Goal: Transaction & Acquisition: Obtain resource

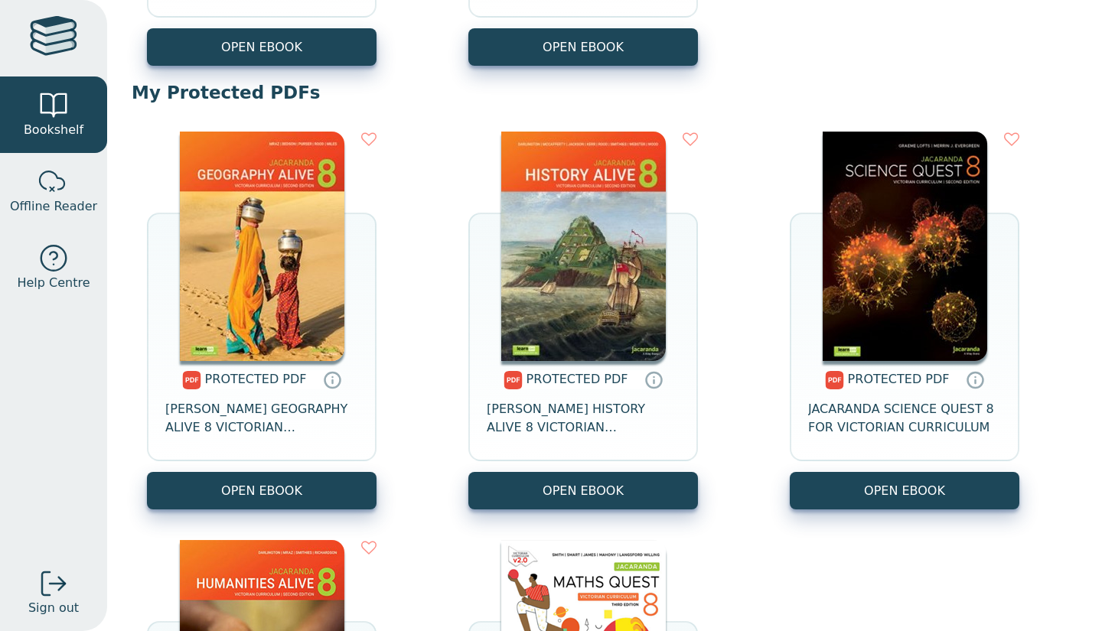
scroll to position [930, 0]
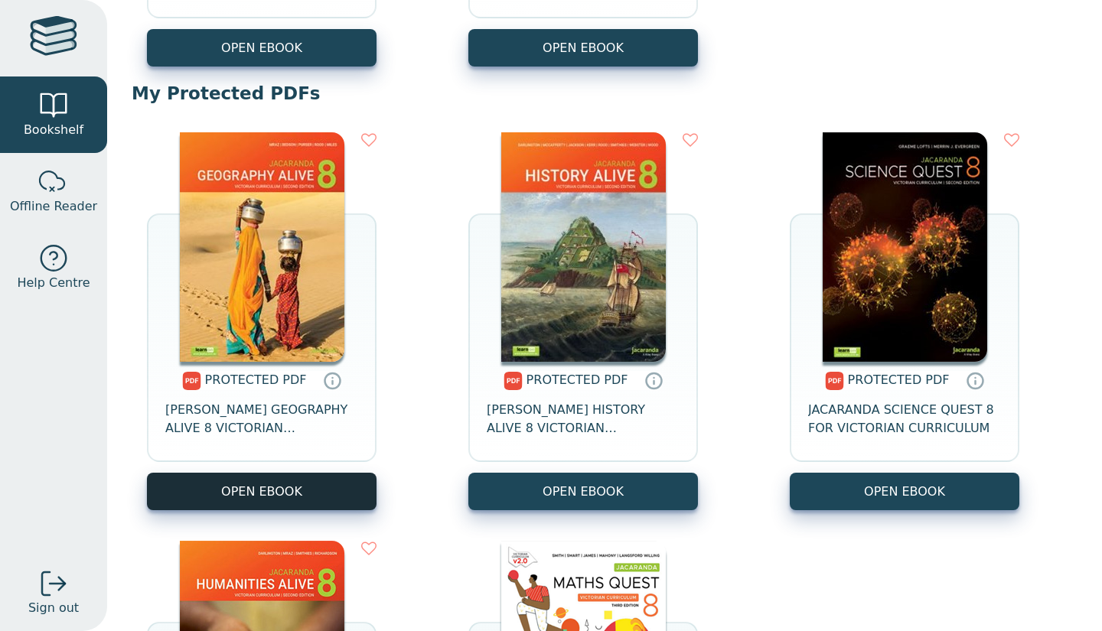
click at [289, 484] on link "OPEN EBOOK" at bounding box center [262, 491] width 230 height 37
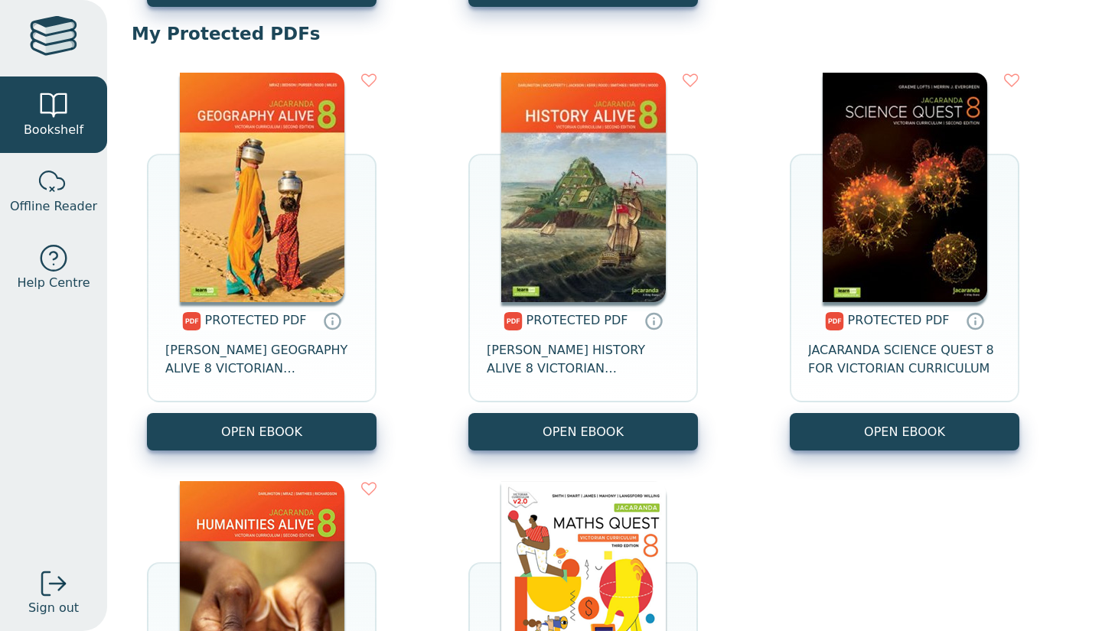
scroll to position [990, 0]
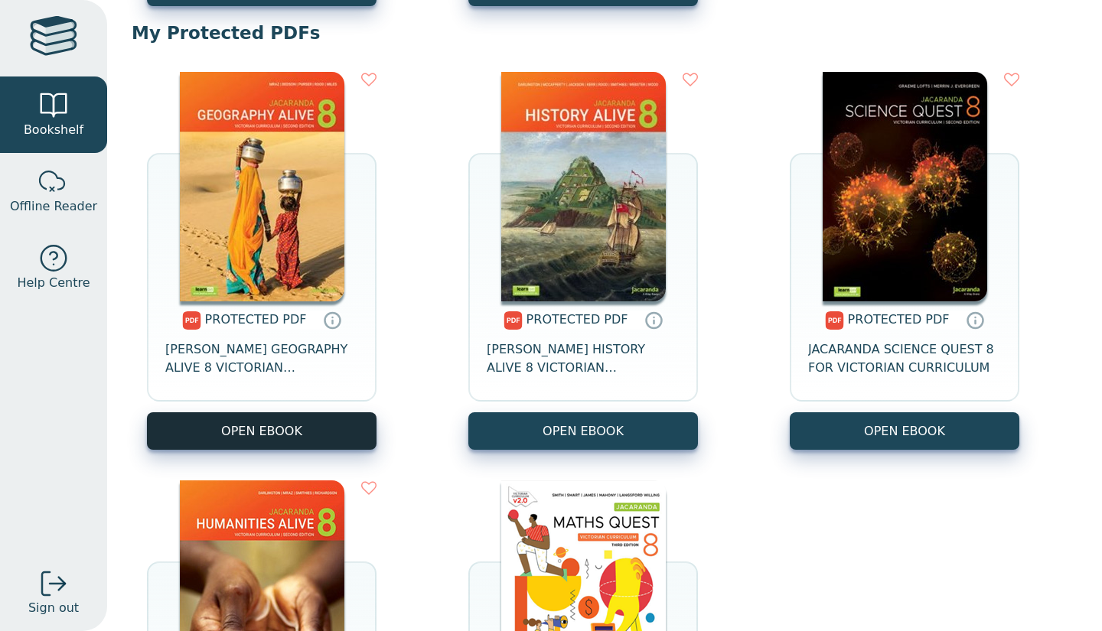
click at [305, 438] on link "OPEN EBOOK" at bounding box center [262, 430] width 230 height 37
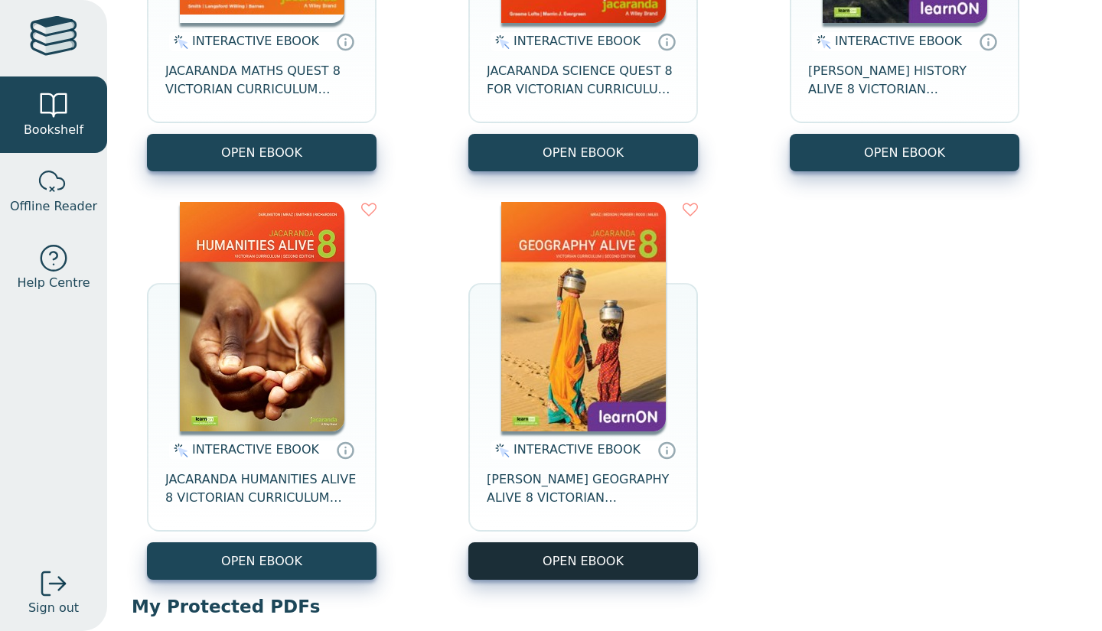
scroll to position [417, 0]
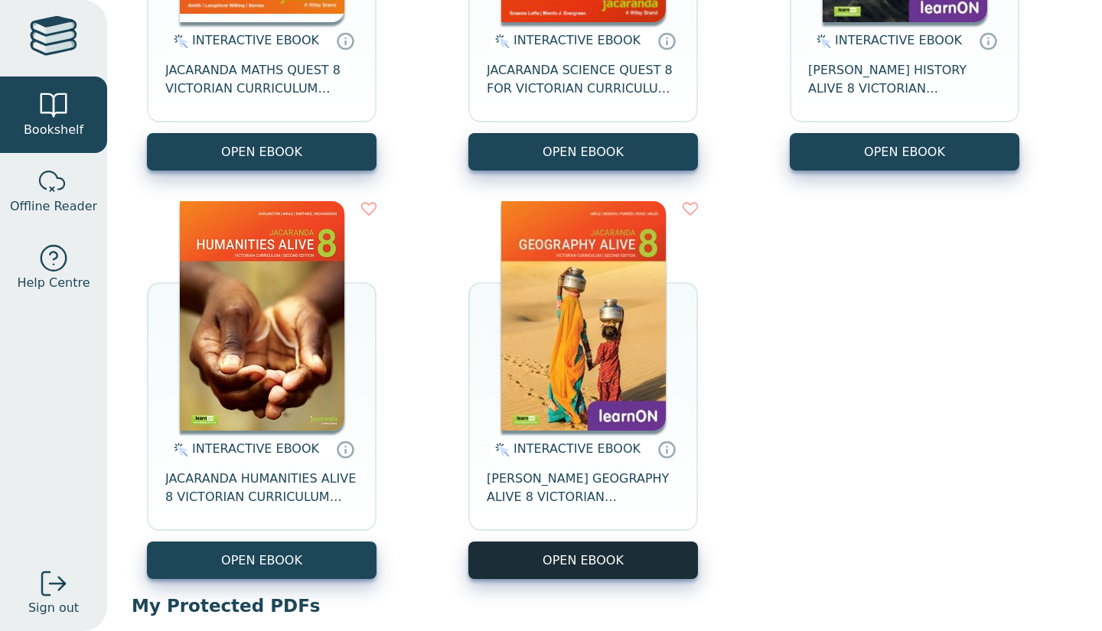
click at [565, 570] on button "OPEN EBOOK" at bounding box center [583, 560] width 230 height 37
click at [572, 573] on button "OPEN EBOOK" at bounding box center [583, 560] width 230 height 37
